Goal: Communication & Community: Answer question/provide support

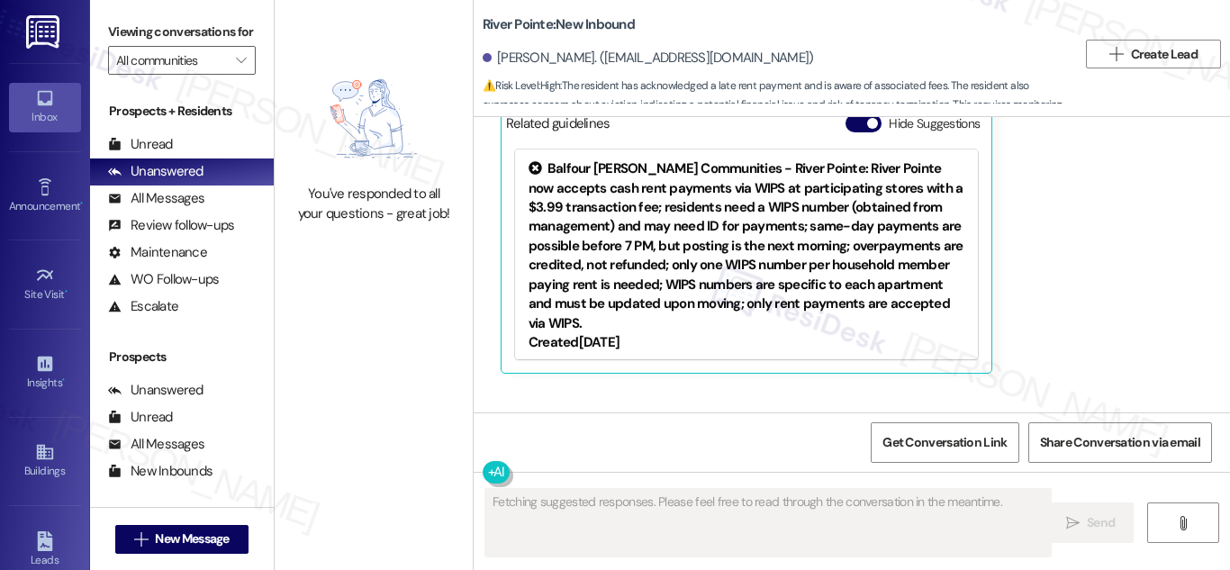
scroll to position [3623, 0]
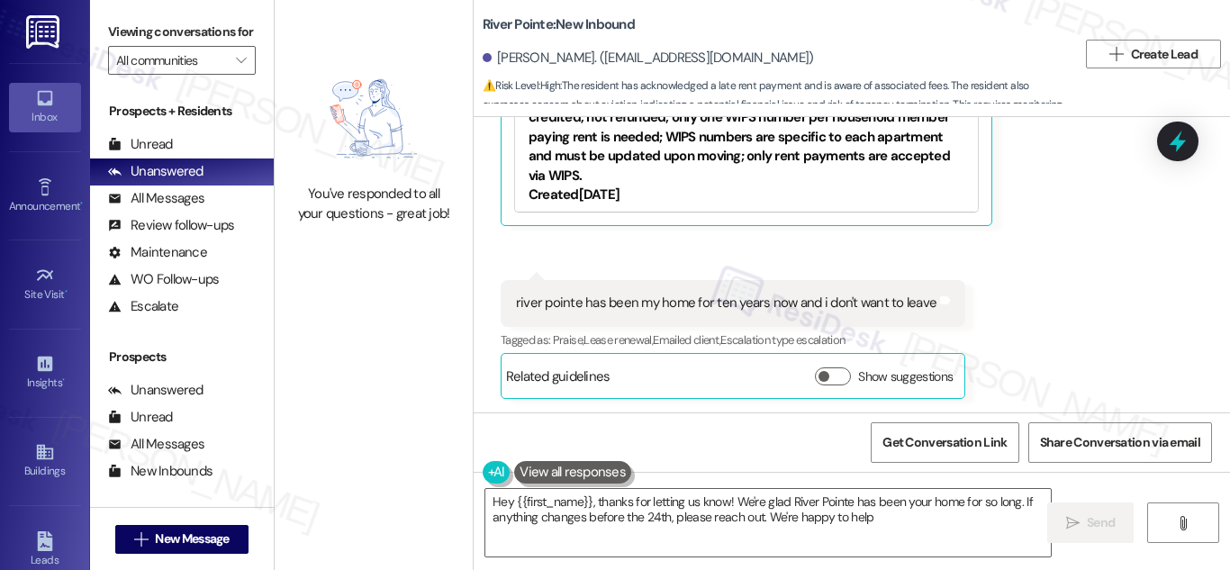
type textarea "Hey {{first_name}}, thanks for letting us know! We're glad River Pointe has bee…"
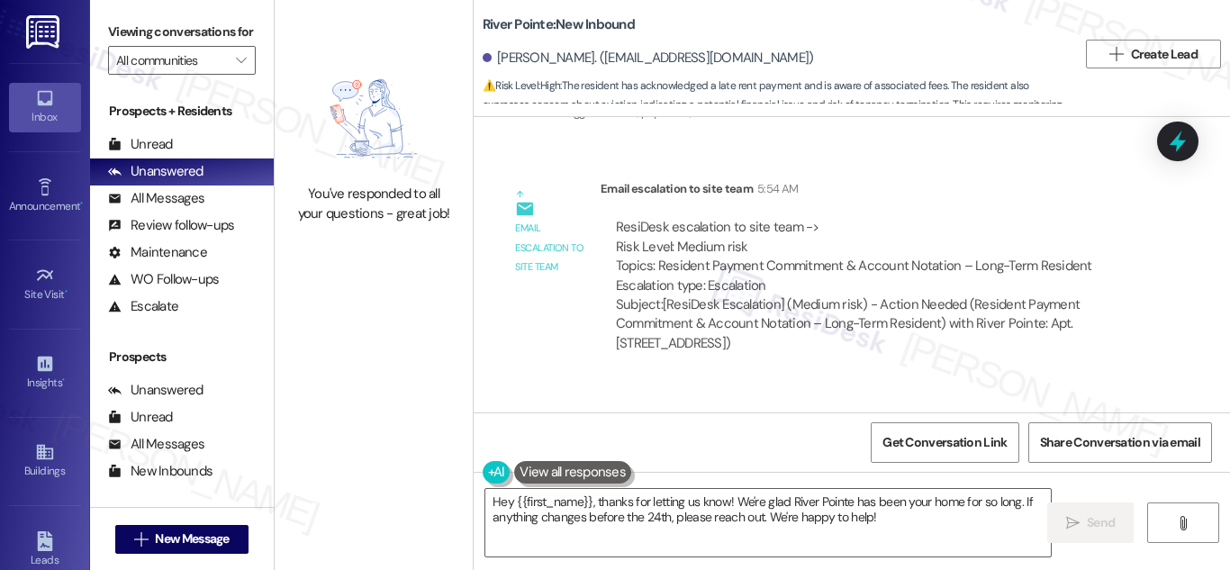
scroll to position [4093, 0]
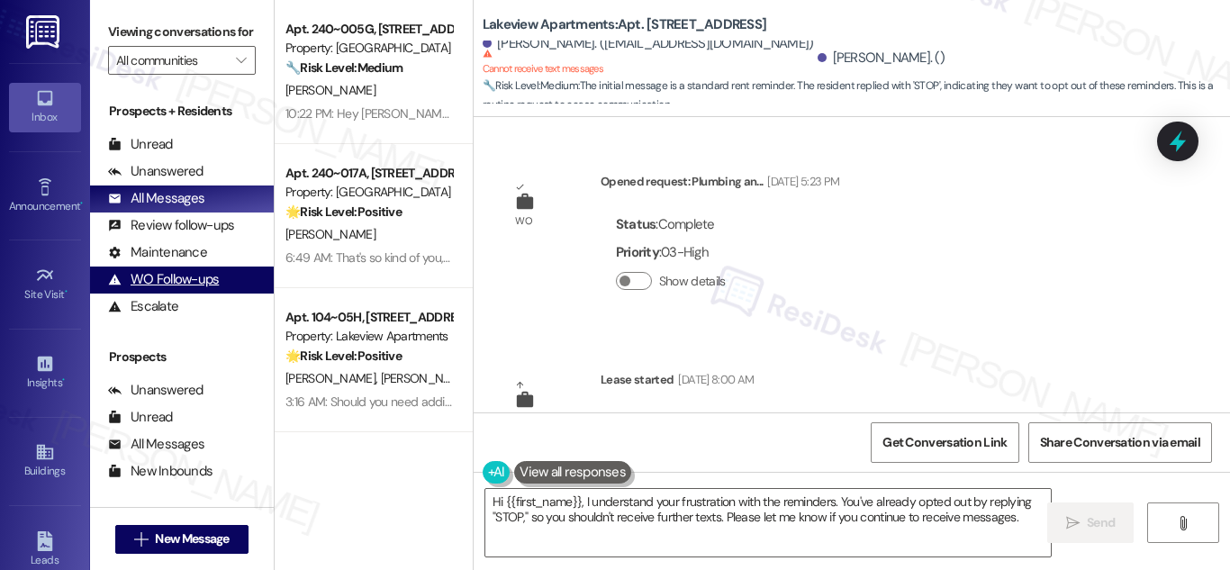
scroll to position [3981, 0]
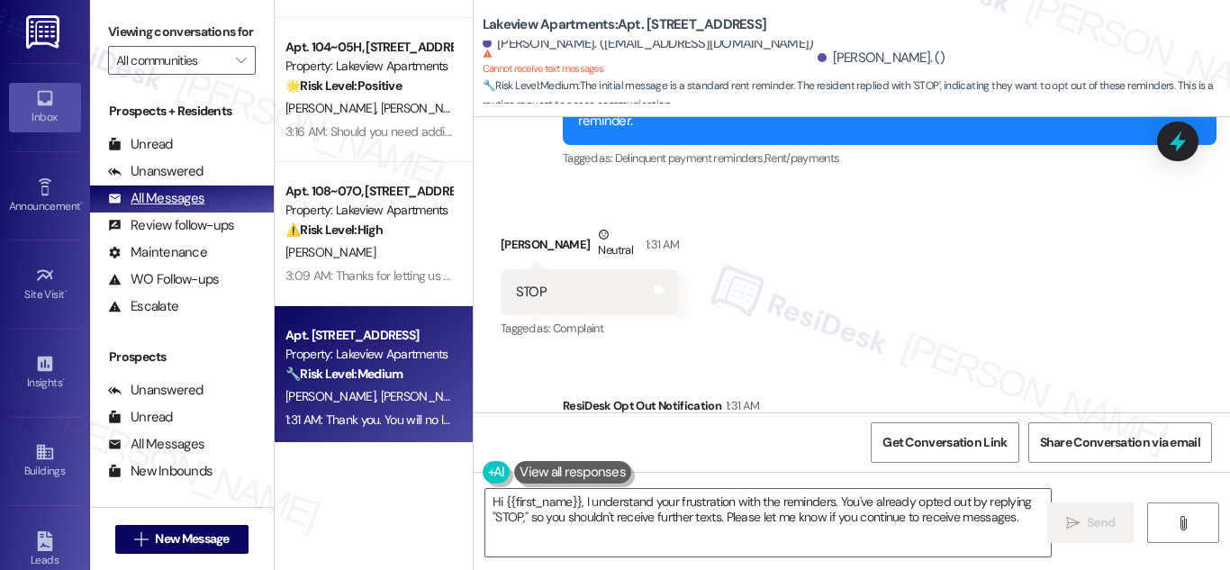
click at [168, 208] on div "All Messages" at bounding box center [156, 198] width 96 height 19
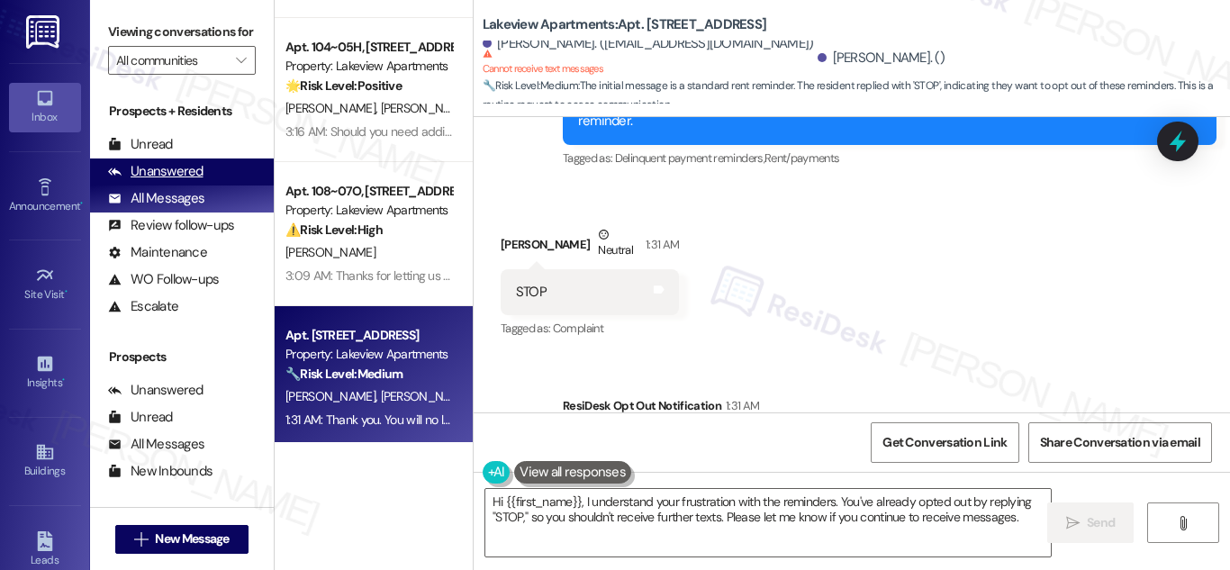
click at [182, 181] on div "Unanswered" at bounding box center [155, 171] width 95 height 19
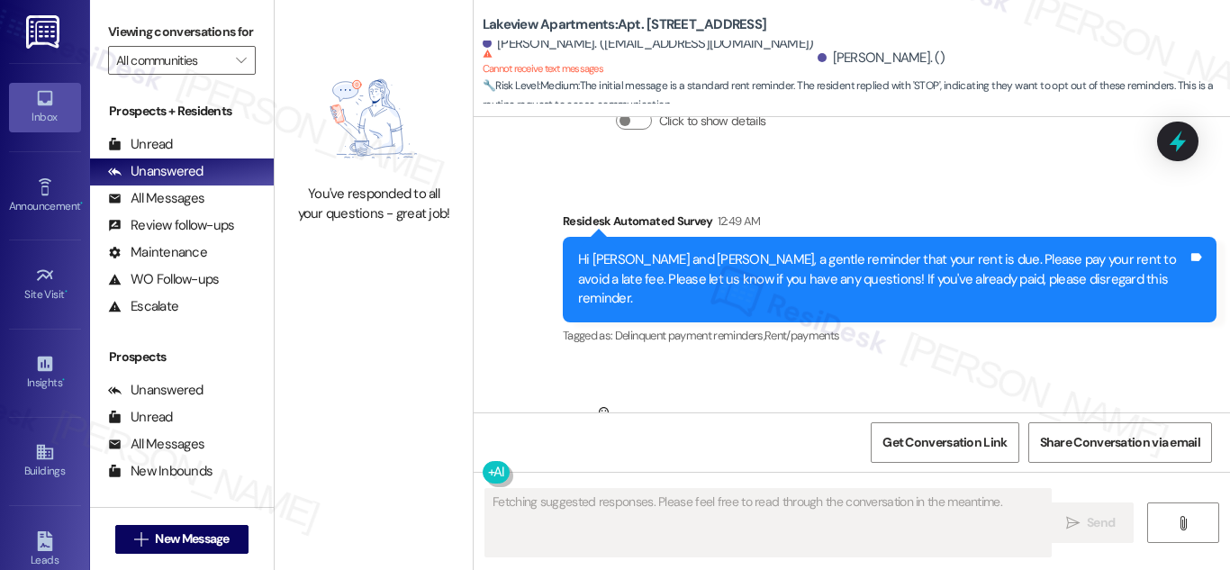
scroll to position [3808, 0]
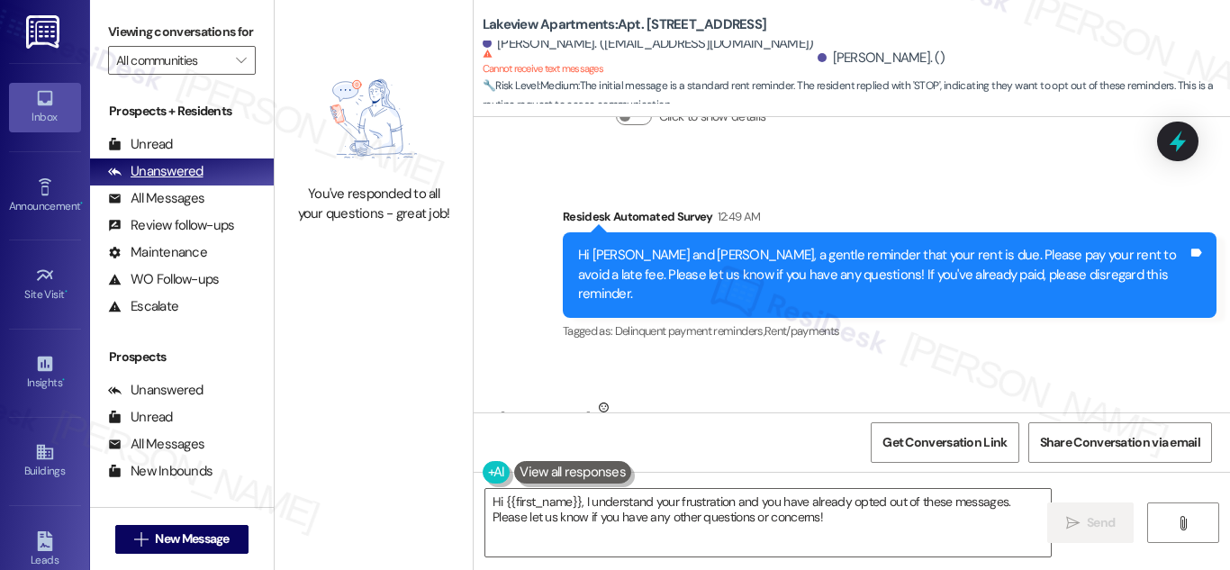
click at [180, 181] on div "Unanswered" at bounding box center [155, 171] width 95 height 19
click at [819, 513] on textarea "Hi {{first_name}}, I understand your frustration and you have already opted out…" at bounding box center [768, 523] width 566 height 68
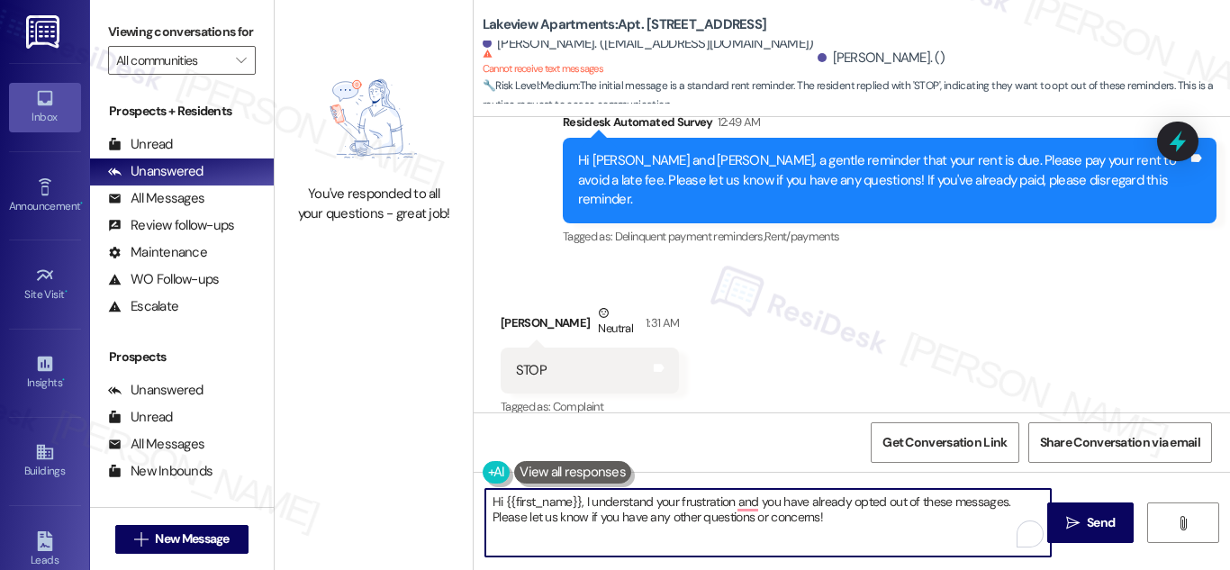
scroll to position [3981, 0]
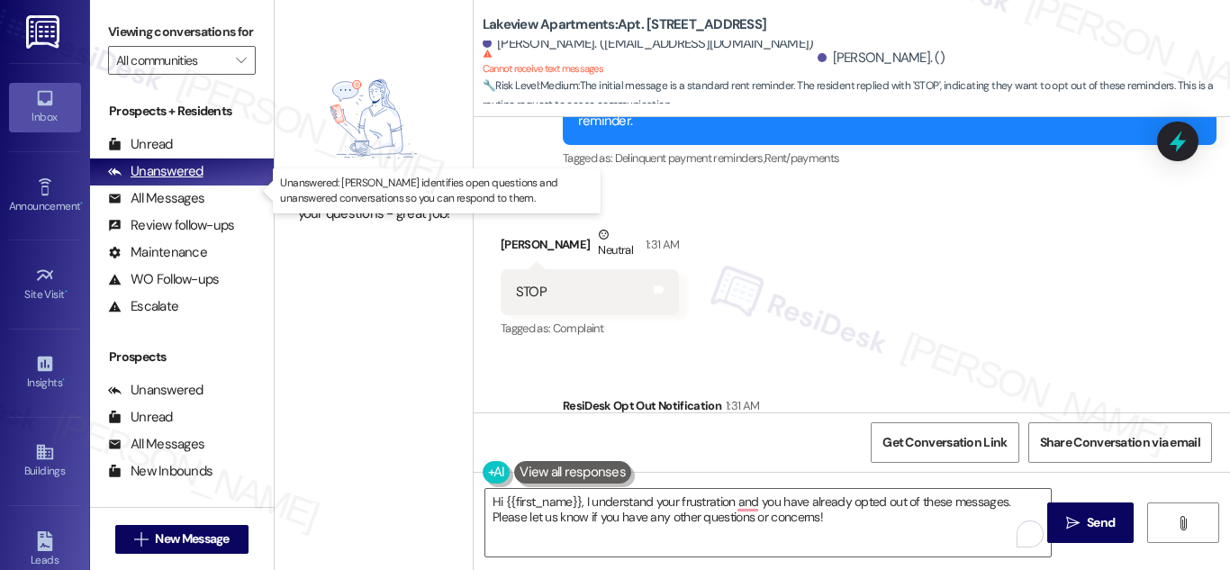
click at [159, 181] on div "Unanswered" at bounding box center [155, 171] width 95 height 19
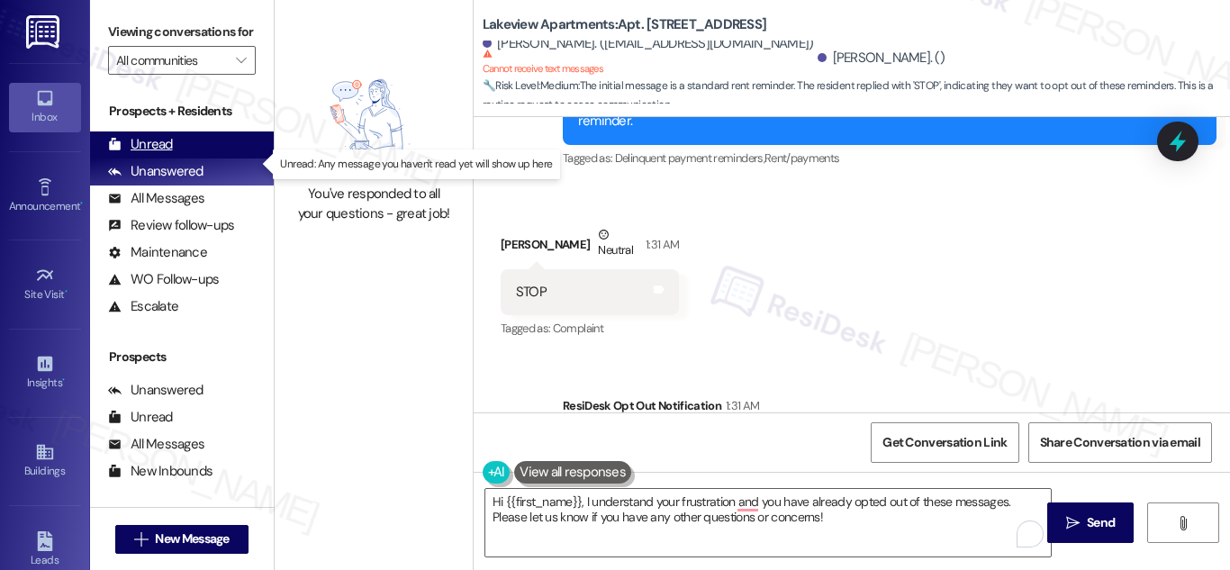
click at [158, 154] on div "Unread" at bounding box center [140, 144] width 65 height 19
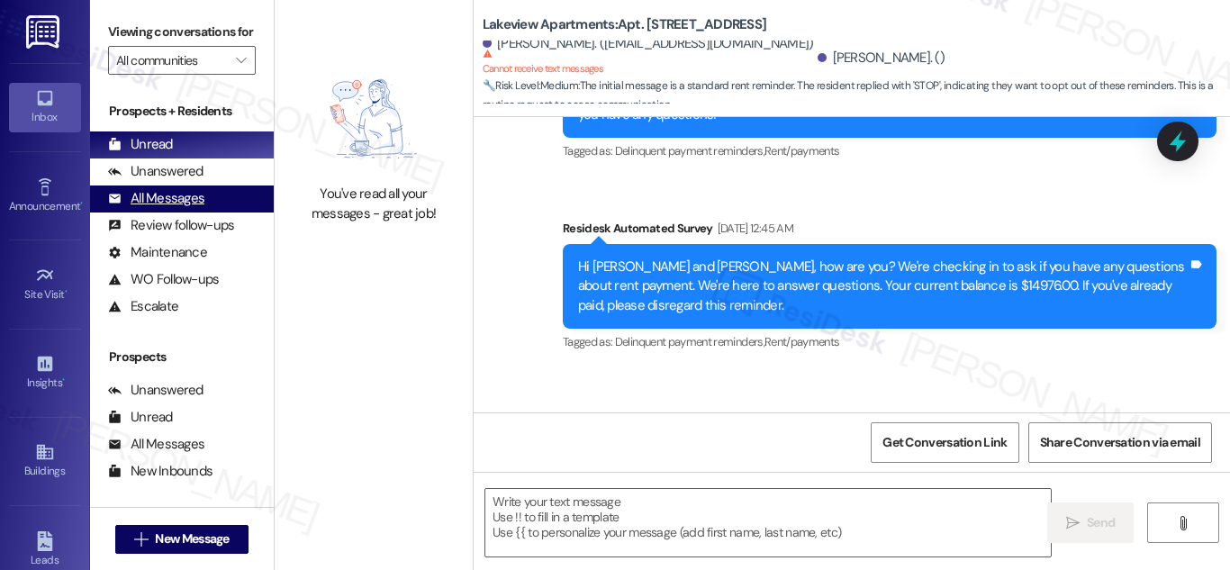
click at [176, 208] on div "All Messages" at bounding box center [156, 198] width 96 height 19
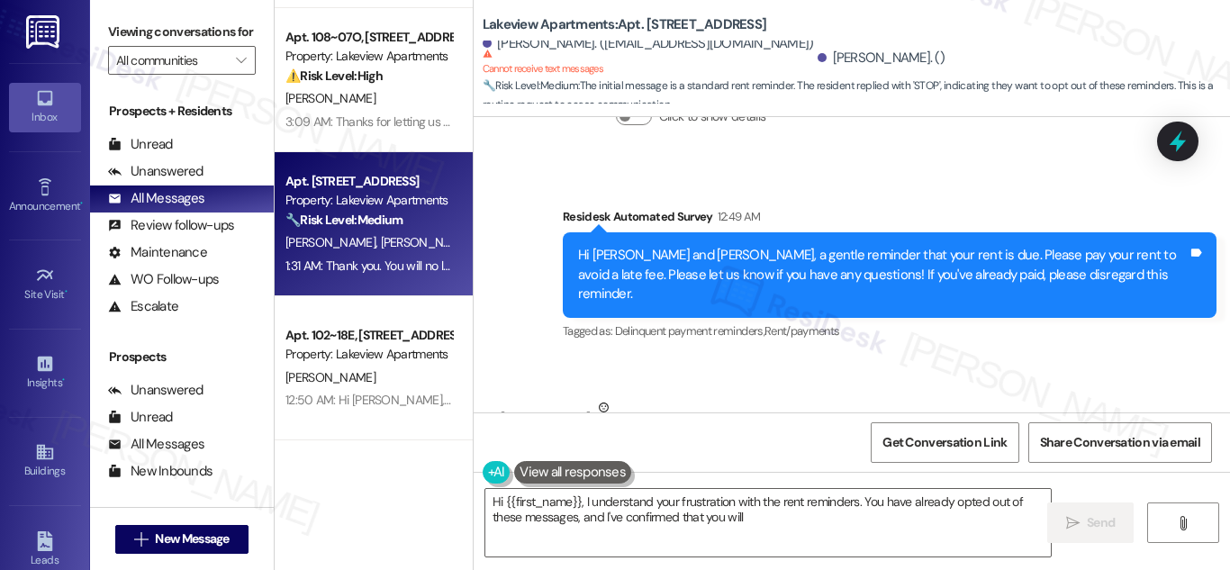
scroll to position [540, 0]
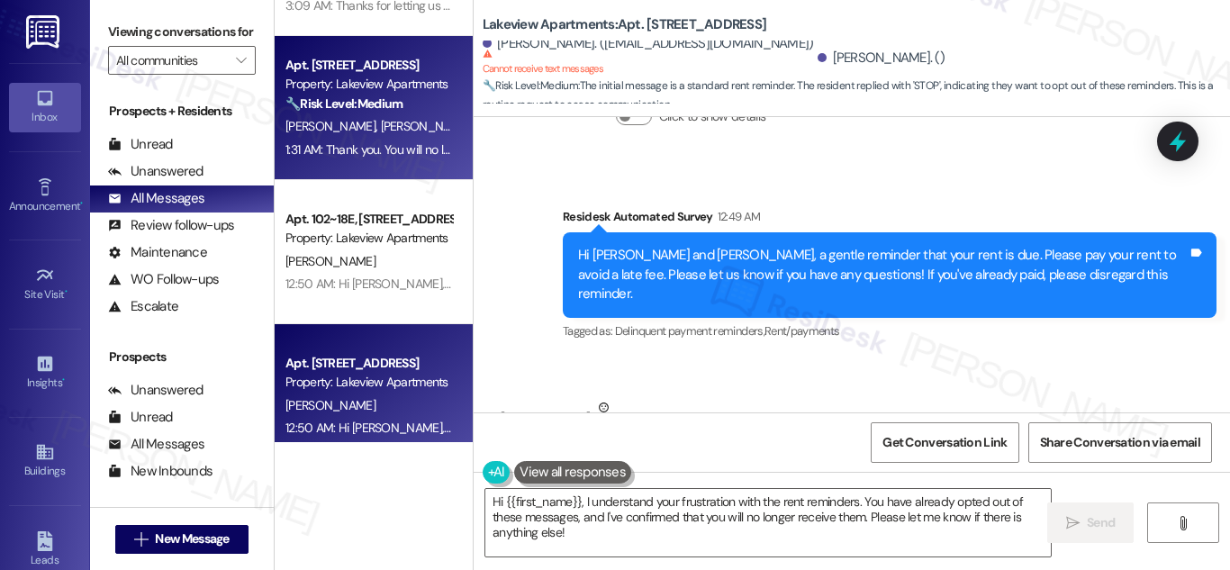
click at [349, 364] on div "Apt. 102~17F, 4 East 107th Street" at bounding box center [369, 363] width 167 height 19
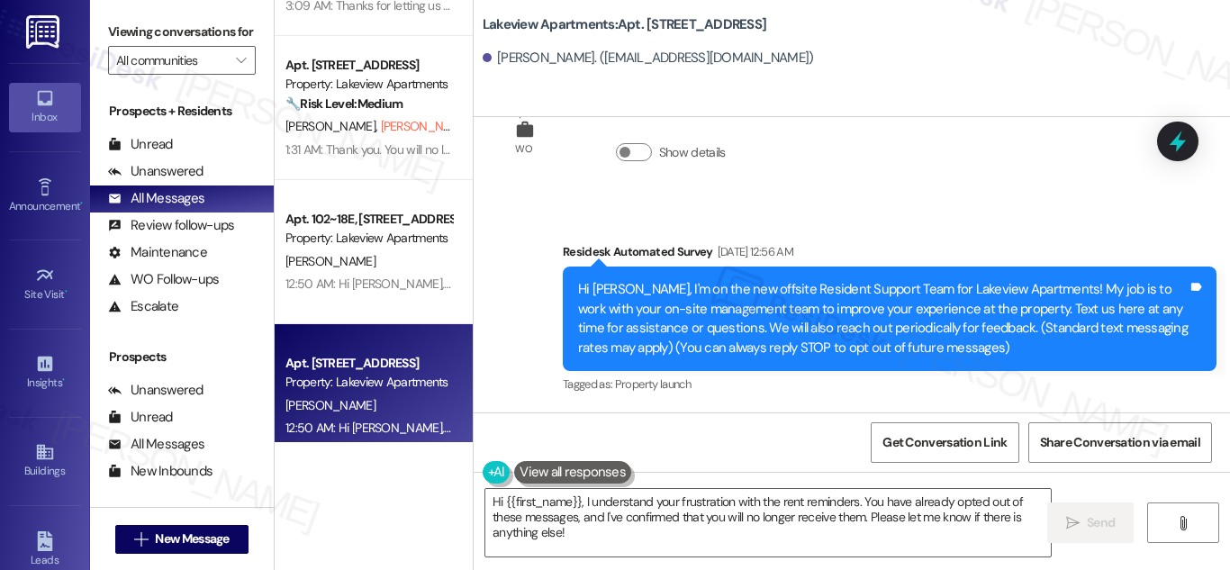
scroll to position [721, 0]
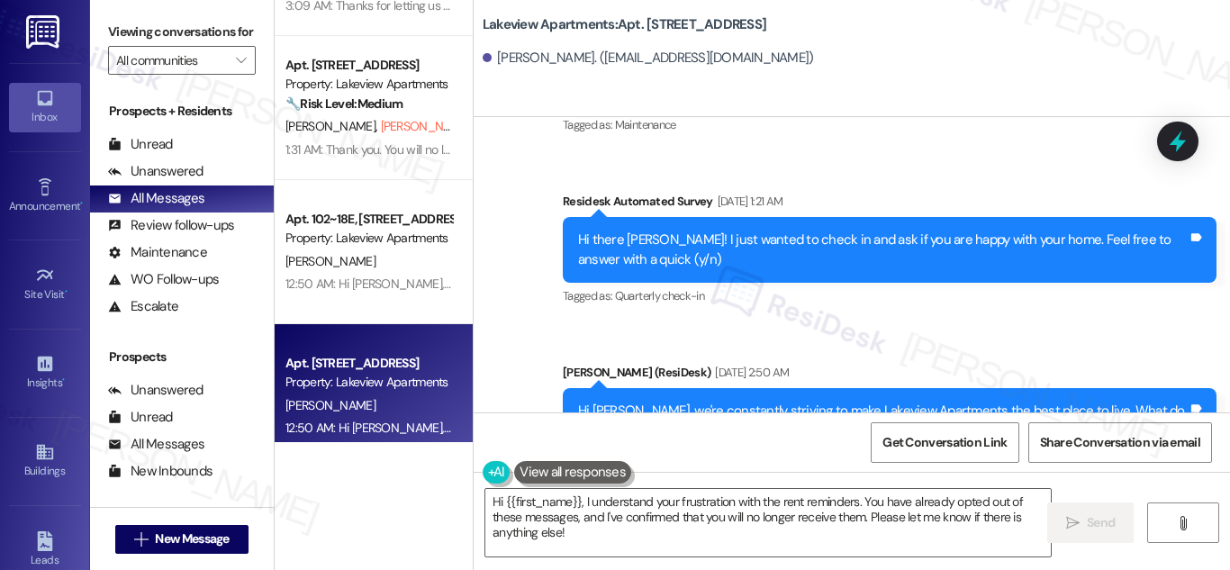
drag, startPoint x: 1223, startPoint y: 216, endPoint x: 1222, endPoint y: 234, distance: 18.0
click at [1222, 234] on div "Survey, sent via SMS Residesk Automated Survey Jun 05, 2025 at 1:21 AM Hi there…" at bounding box center [889, 250] width 681 height 144
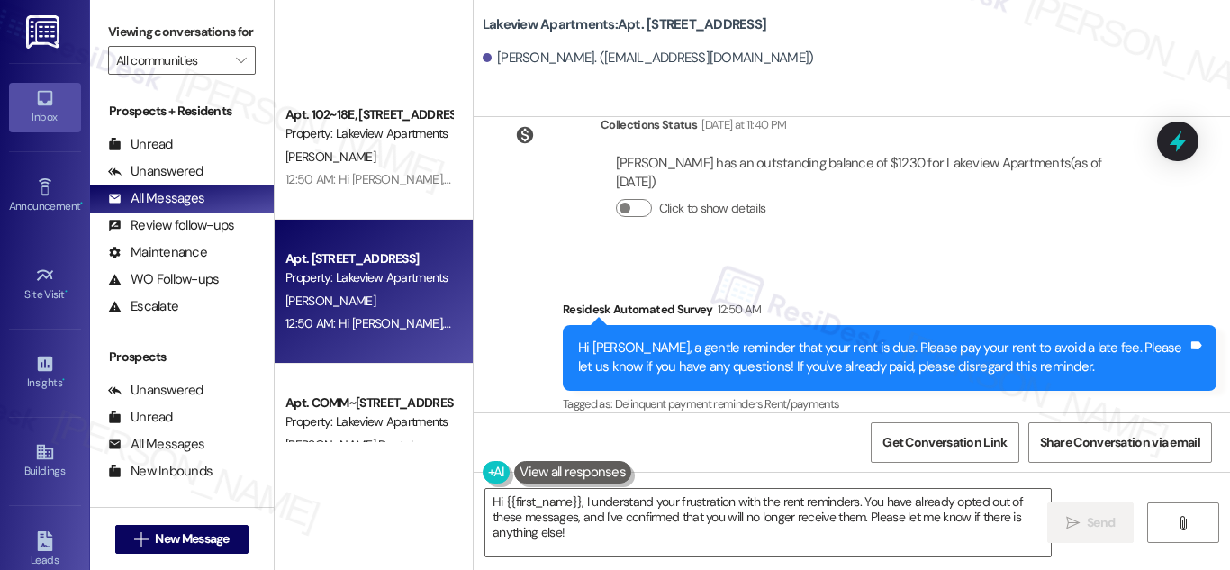
scroll to position [1081, 0]
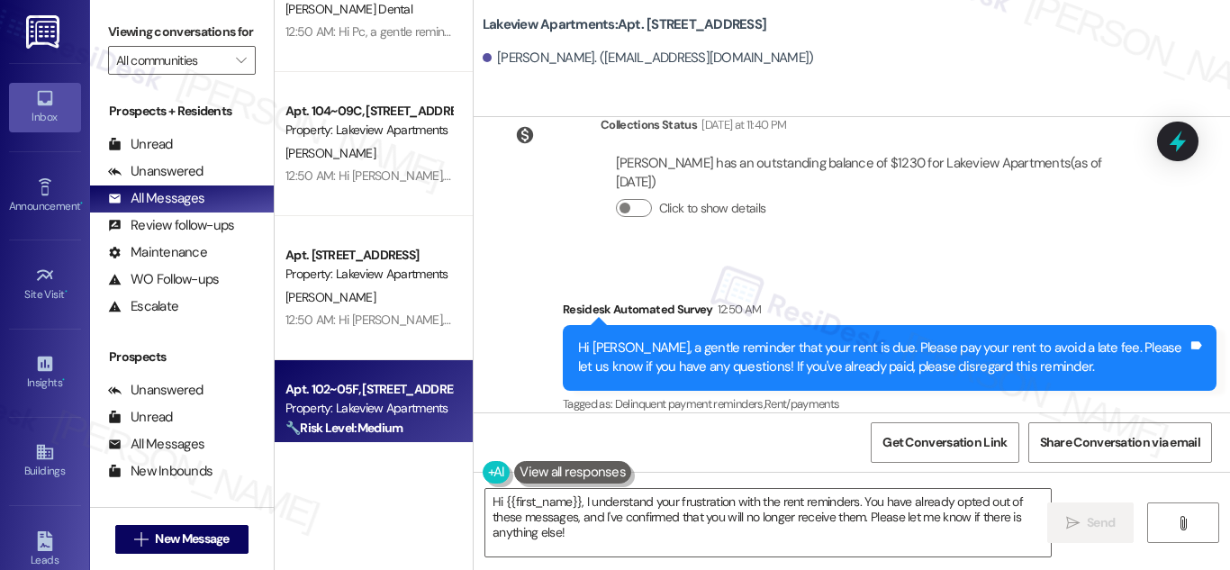
click at [377, 386] on div "Apt. 102~05F, 4 East 107th Street" at bounding box center [369, 389] width 167 height 19
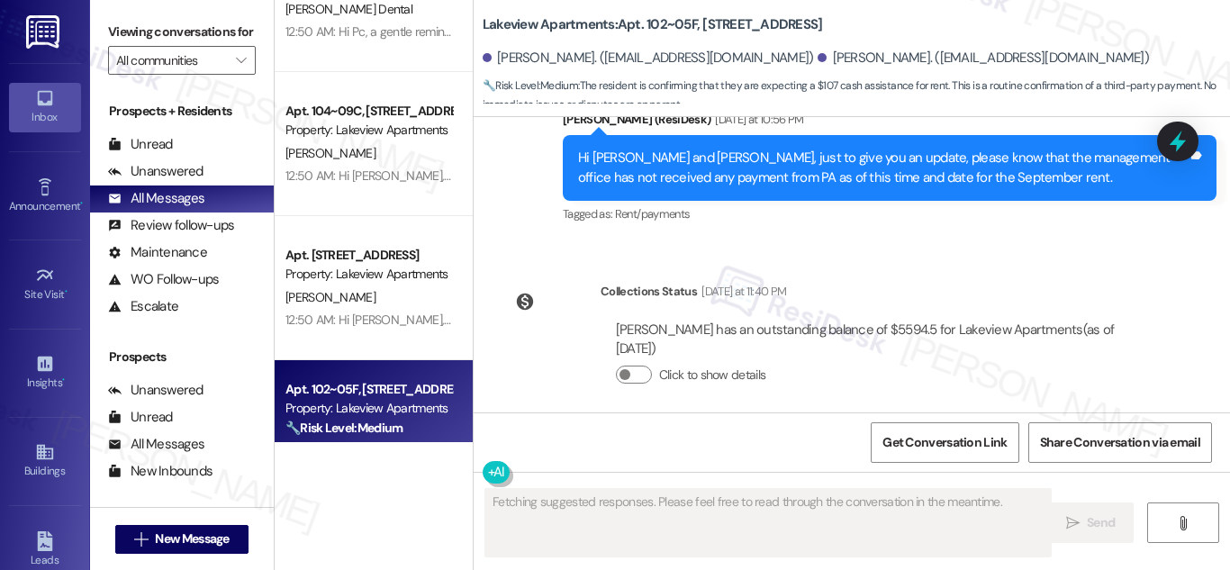
scroll to position [5684, 0]
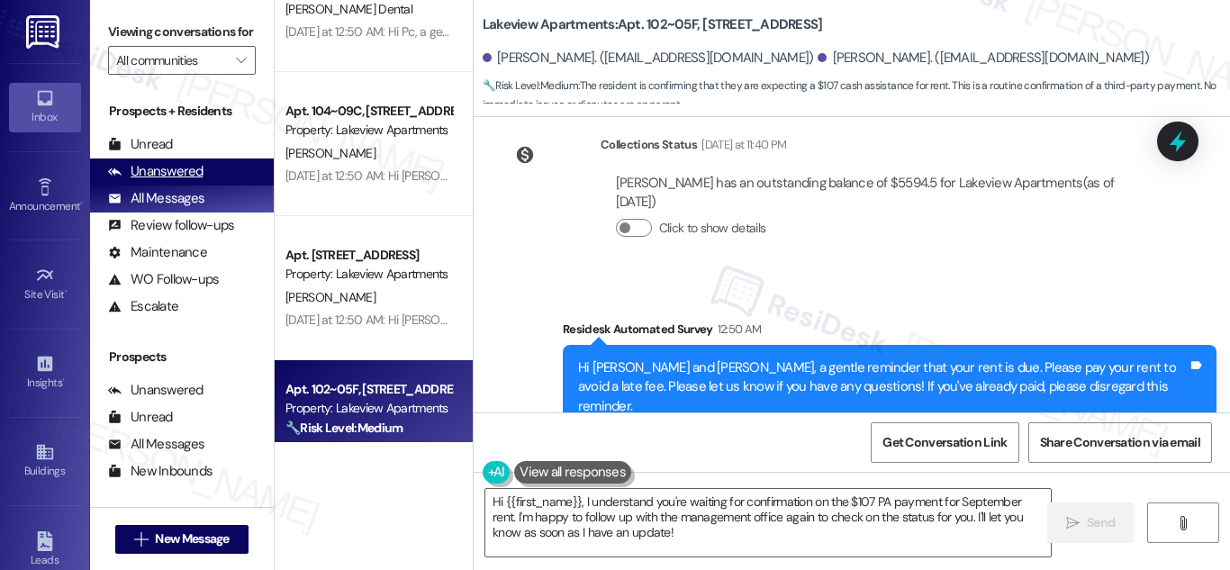
click at [175, 186] on div "Unanswered (0)" at bounding box center [182, 172] width 184 height 27
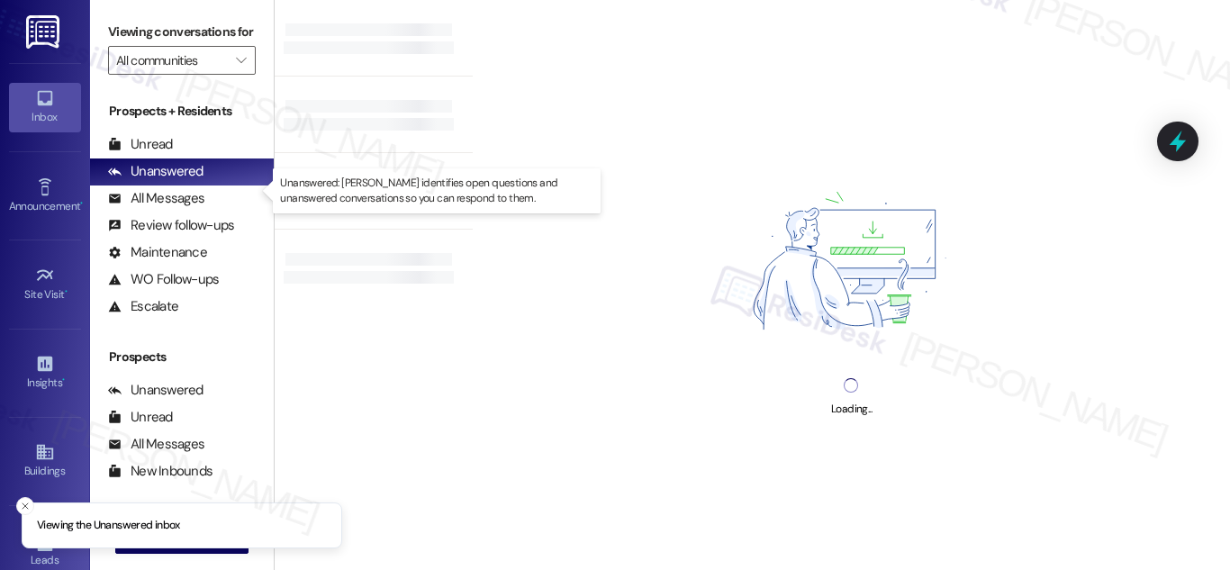
drag, startPoint x: 176, startPoint y: 189, endPoint x: 531, endPoint y: 15, distance: 395.2
click at [177, 181] on div "Unanswered" at bounding box center [155, 171] width 95 height 19
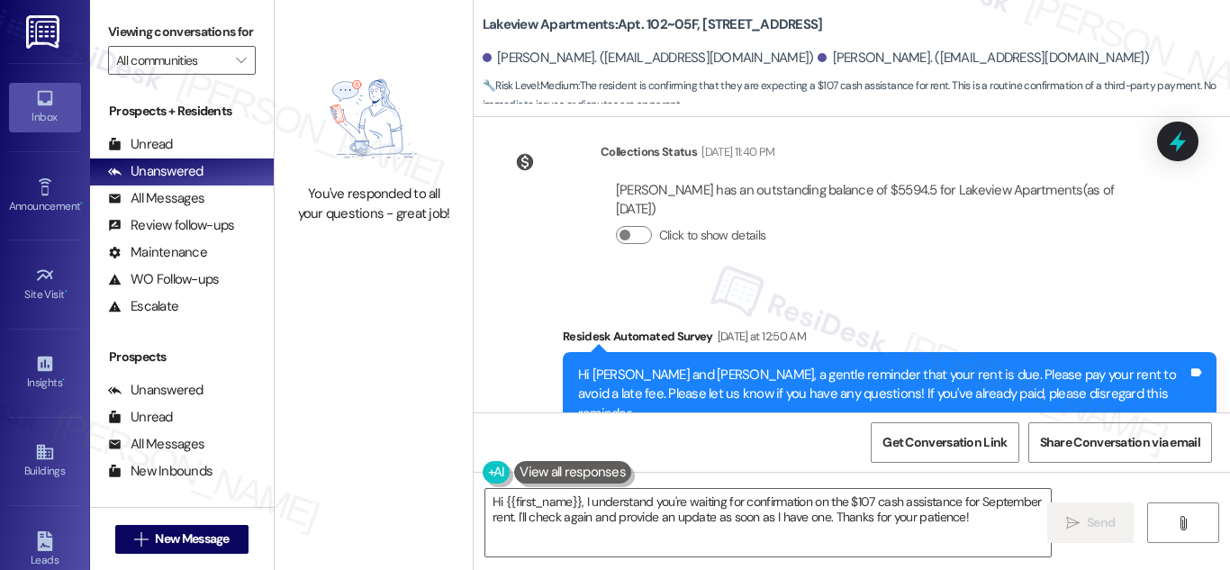
scroll to position [4579, 0]
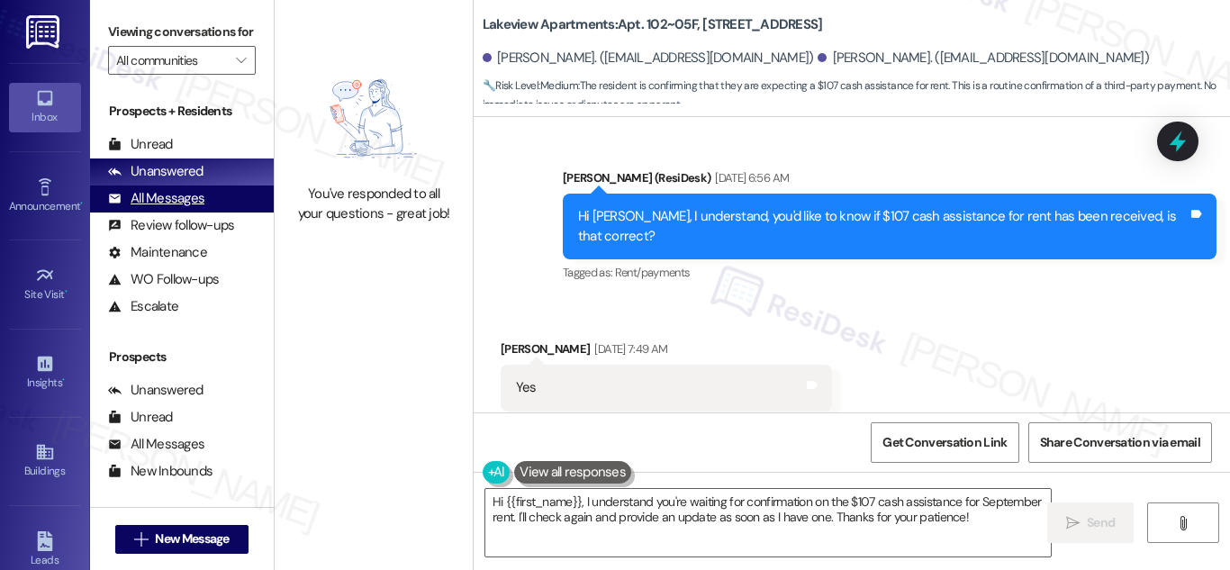
click at [161, 208] on div "All Messages" at bounding box center [156, 198] width 96 height 19
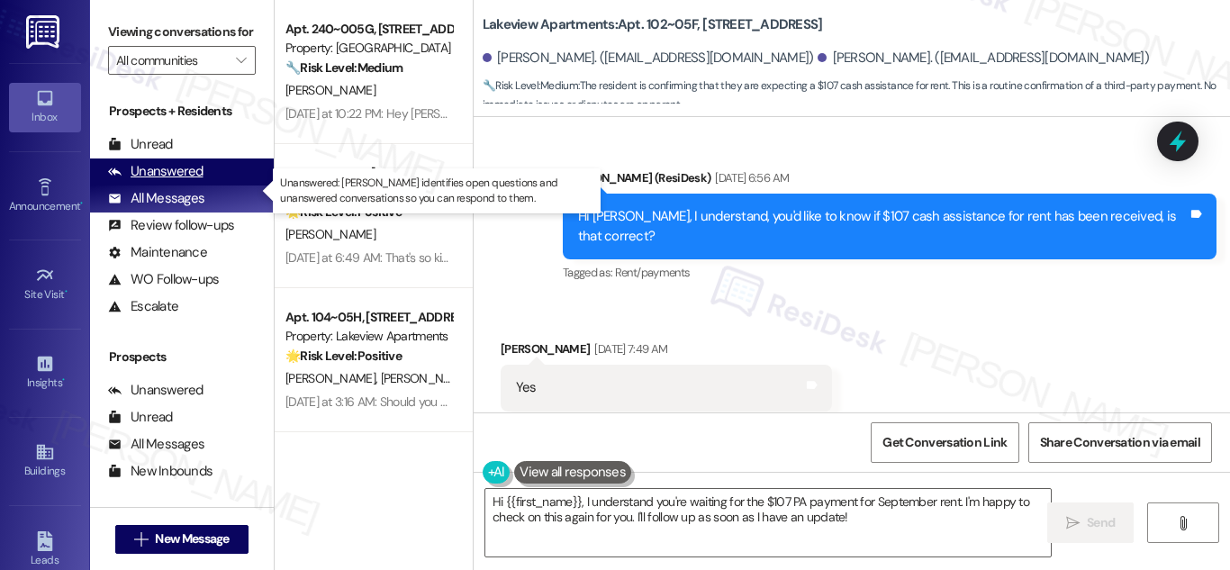
click at [165, 181] on div "Unanswered" at bounding box center [155, 171] width 95 height 19
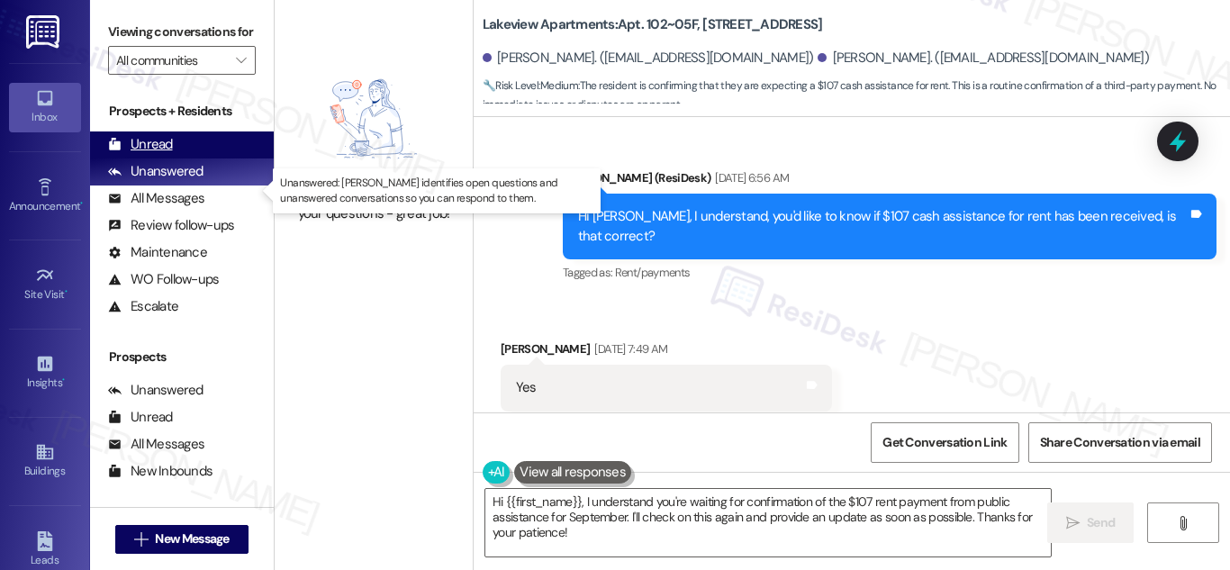
drag, startPoint x: 151, startPoint y: 191, endPoint x: 184, endPoint y: 166, distance: 41.1
click at [153, 181] on div "Unanswered" at bounding box center [155, 171] width 95 height 19
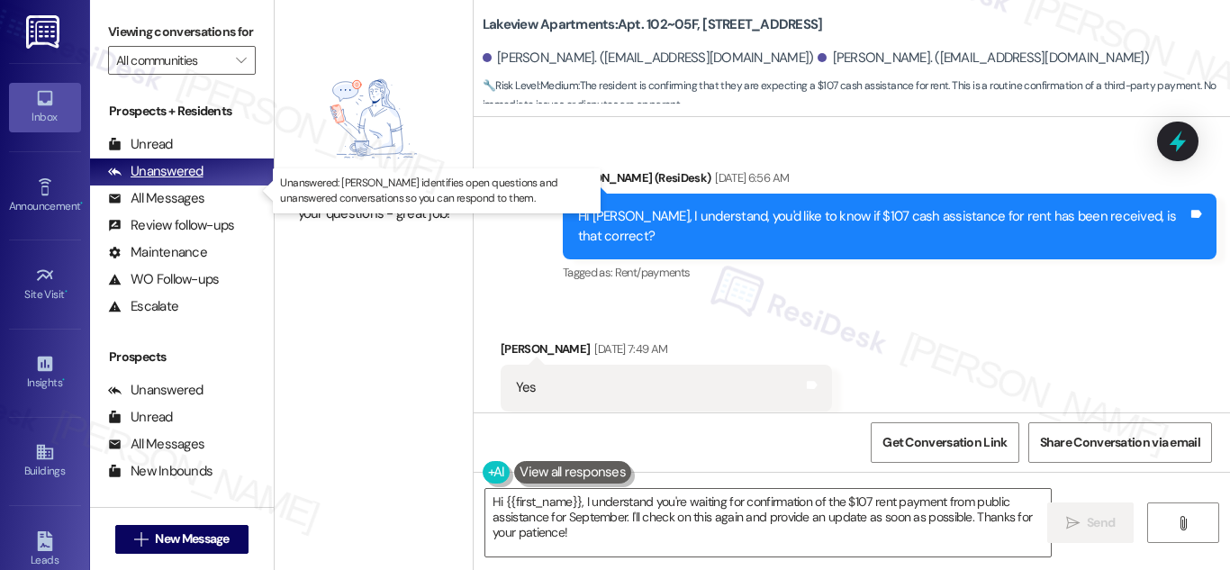
click at [165, 181] on div "Unanswered" at bounding box center [155, 171] width 95 height 19
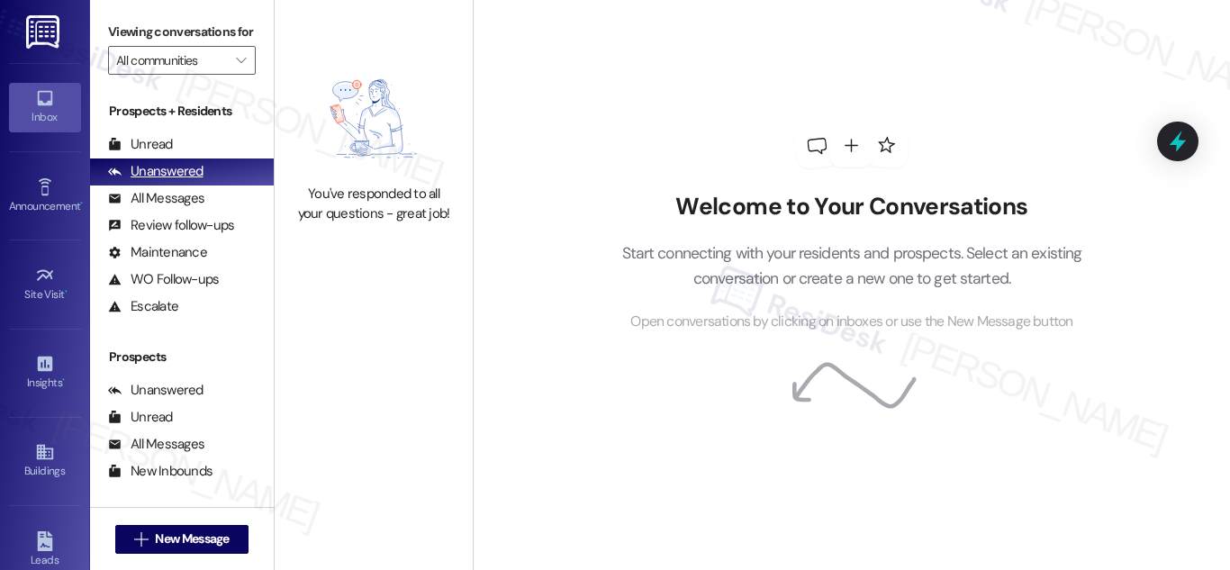
click at [177, 181] on div "Unanswered" at bounding box center [155, 171] width 95 height 19
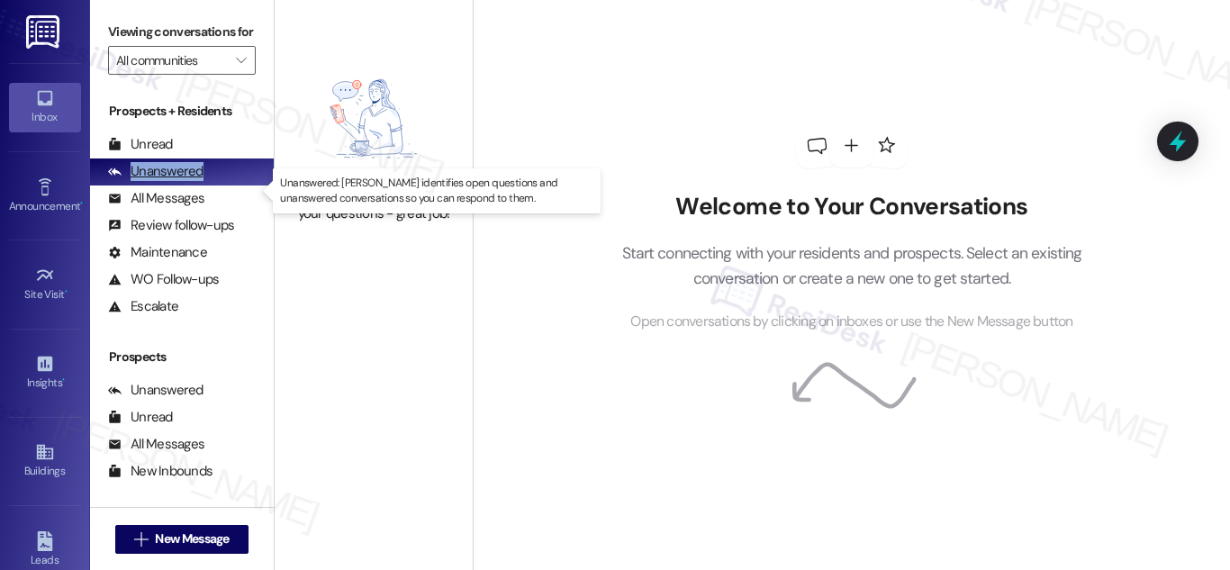
click at [177, 181] on div "Unanswered" at bounding box center [155, 171] width 95 height 19
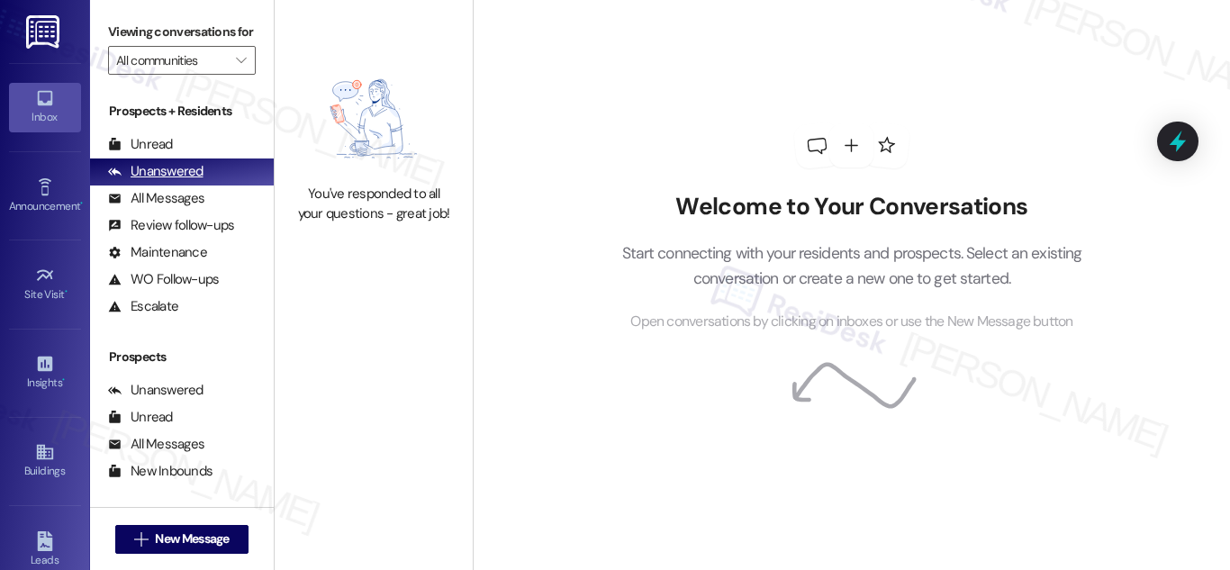
drag, startPoint x: 159, startPoint y: 213, endPoint x: 174, endPoint y: 189, distance: 27.5
click at [162, 208] on div "All Messages" at bounding box center [156, 198] width 96 height 19
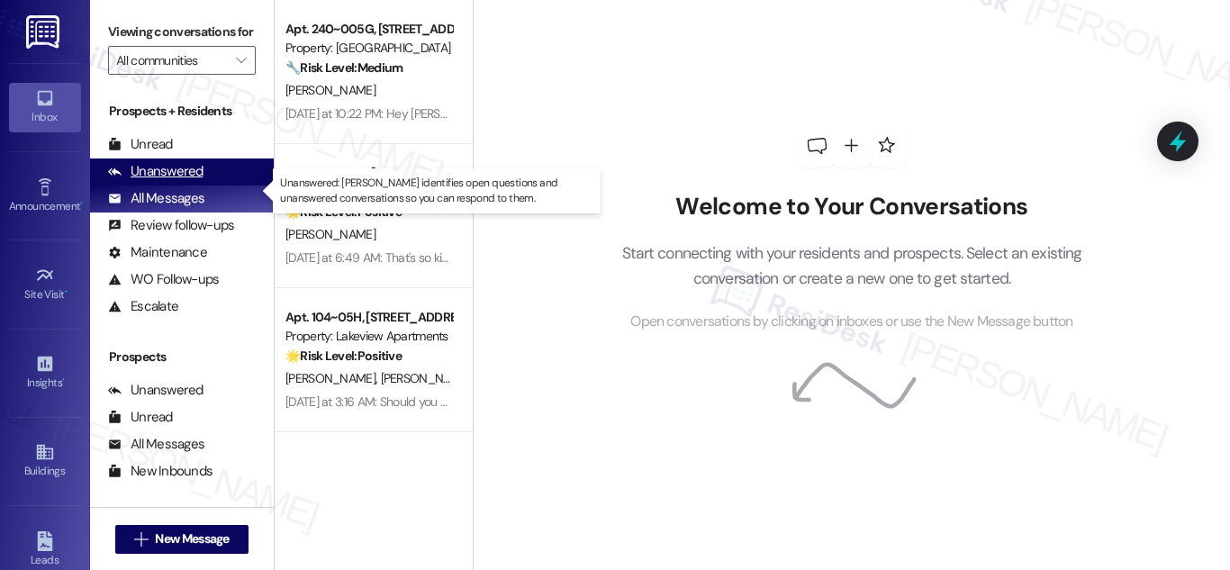
click at [164, 181] on div "Unanswered" at bounding box center [155, 171] width 95 height 19
